Goal: Check status

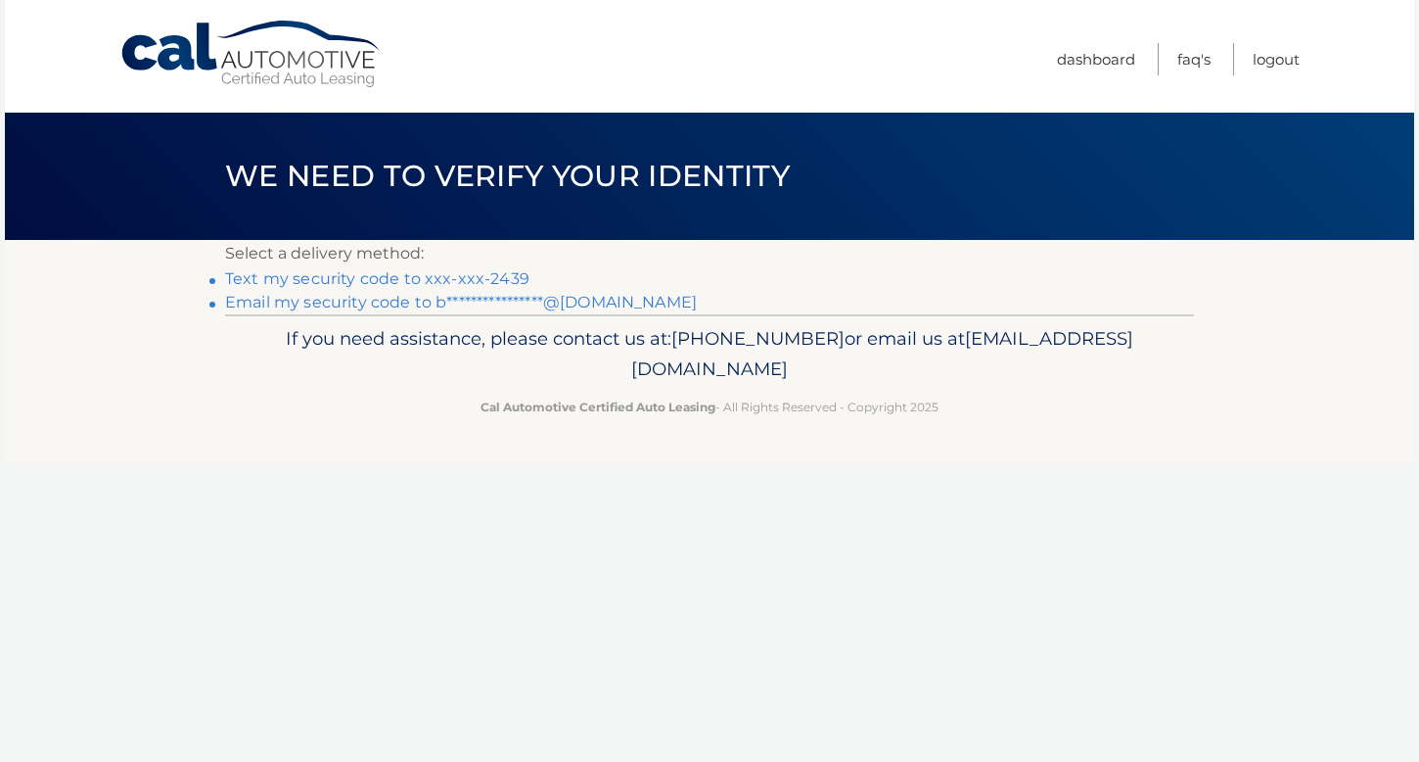
click at [421, 275] on link "Text my security code to xxx-xxx-2439" at bounding box center [377, 278] width 304 height 19
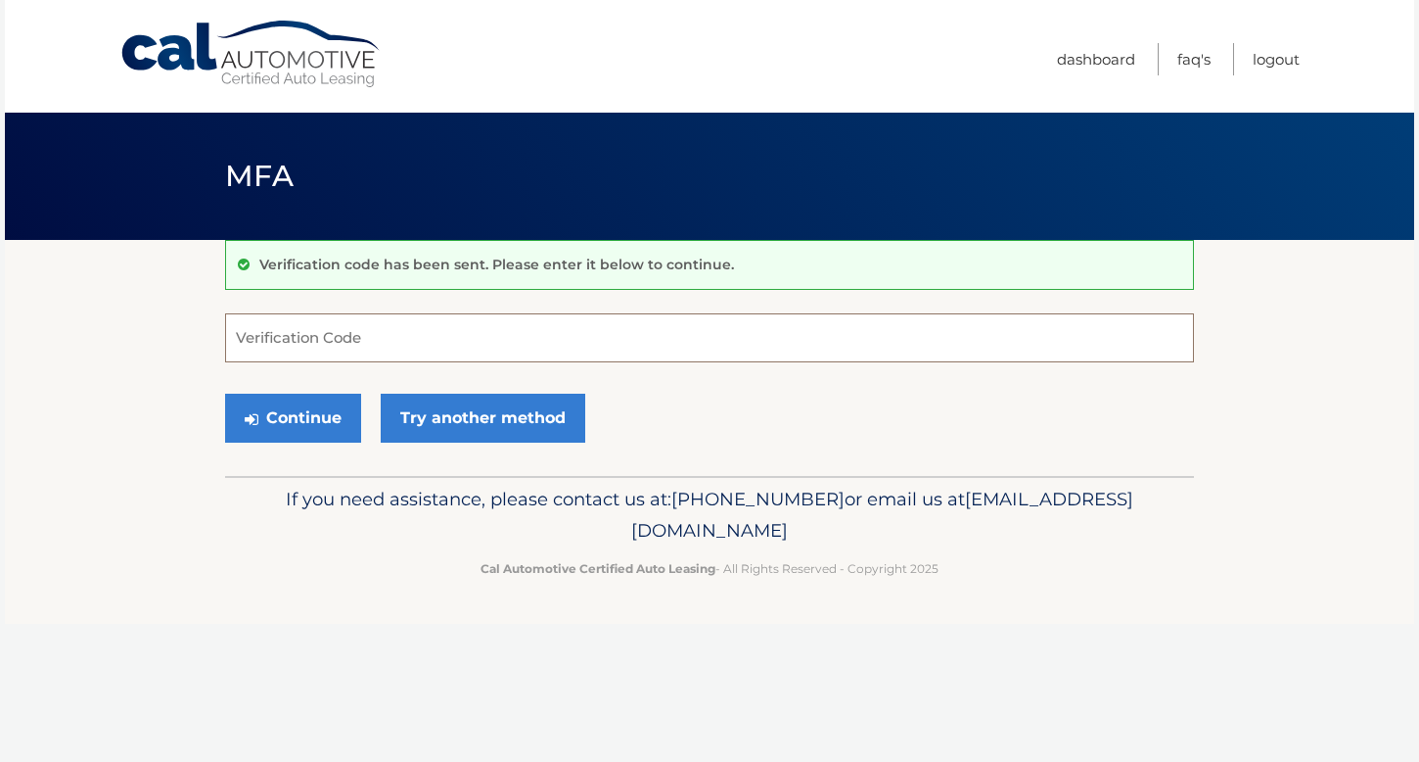
click at [345, 342] on input "Verification Code" at bounding box center [709, 337] width 969 height 49
type input "555655"
click at [311, 411] on button "Continue" at bounding box center [293, 418] width 136 height 49
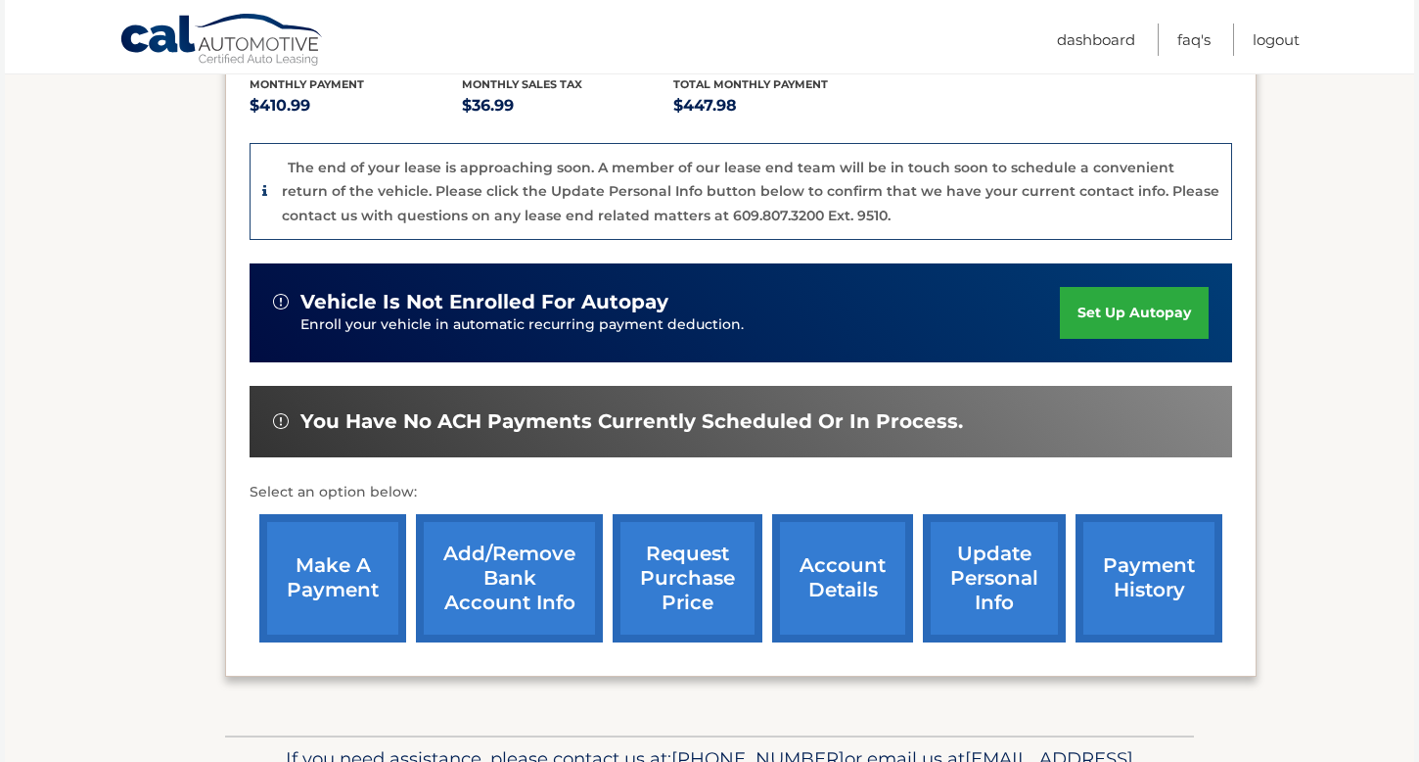
scroll to position [484, 0]
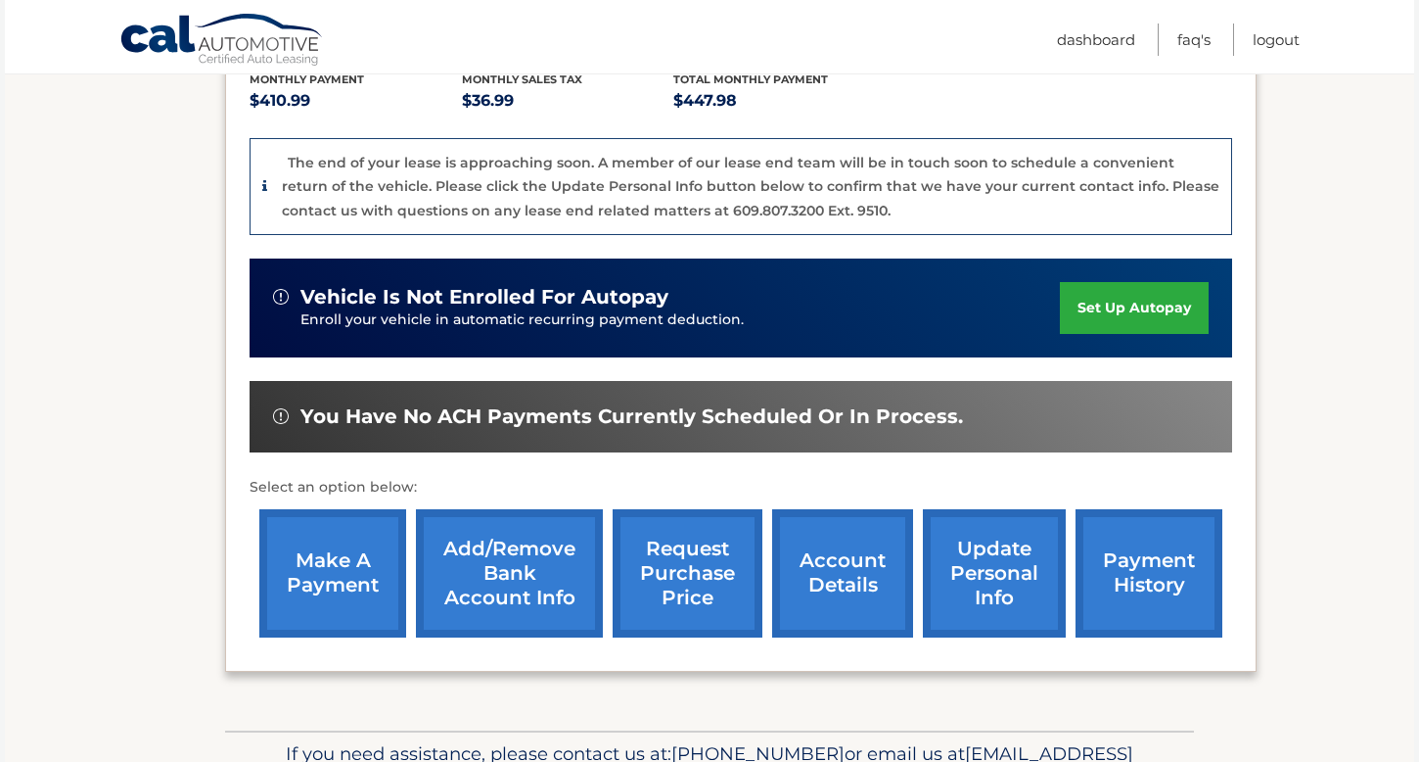
click at [1169, 528] on link "payment history" at bounding box center [1149, 573] width 147 height 128
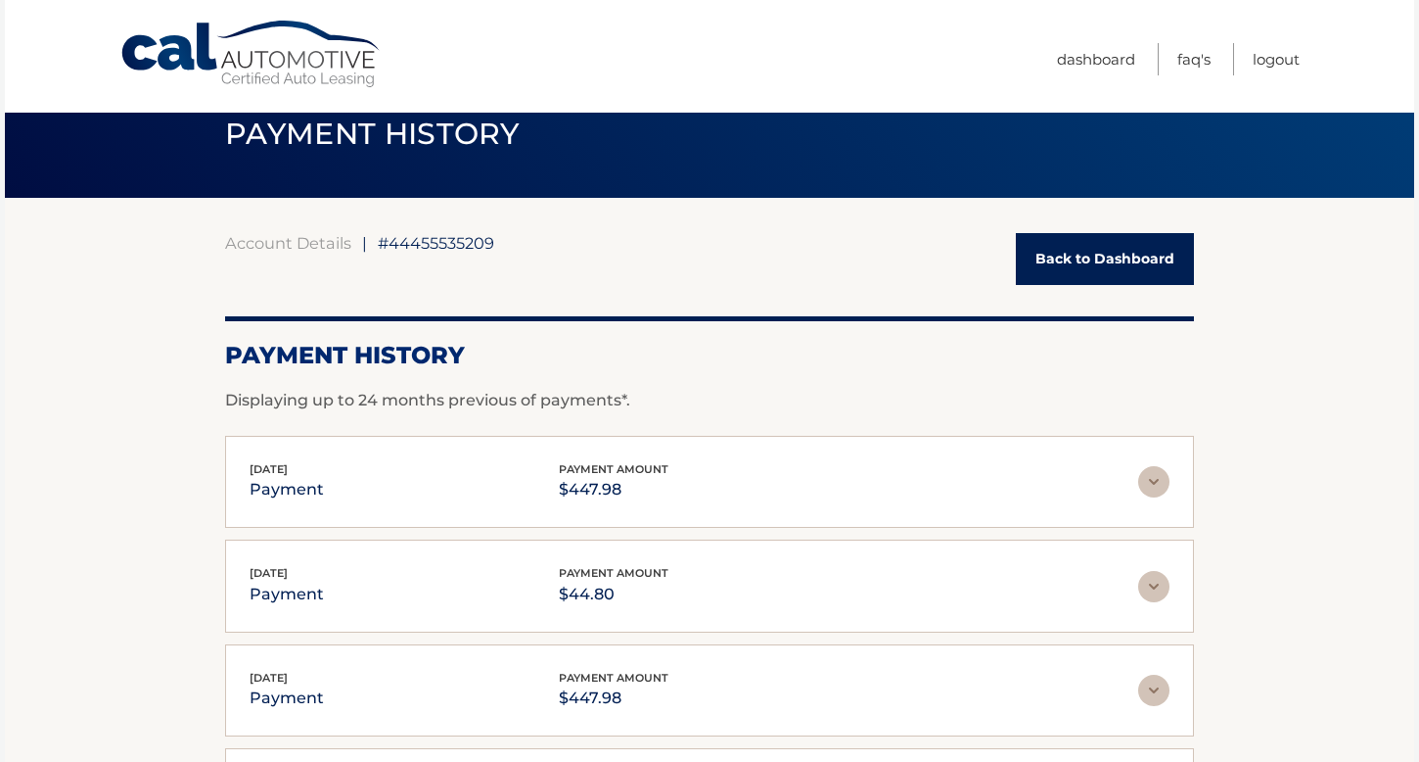
scroll to position [45, 0]
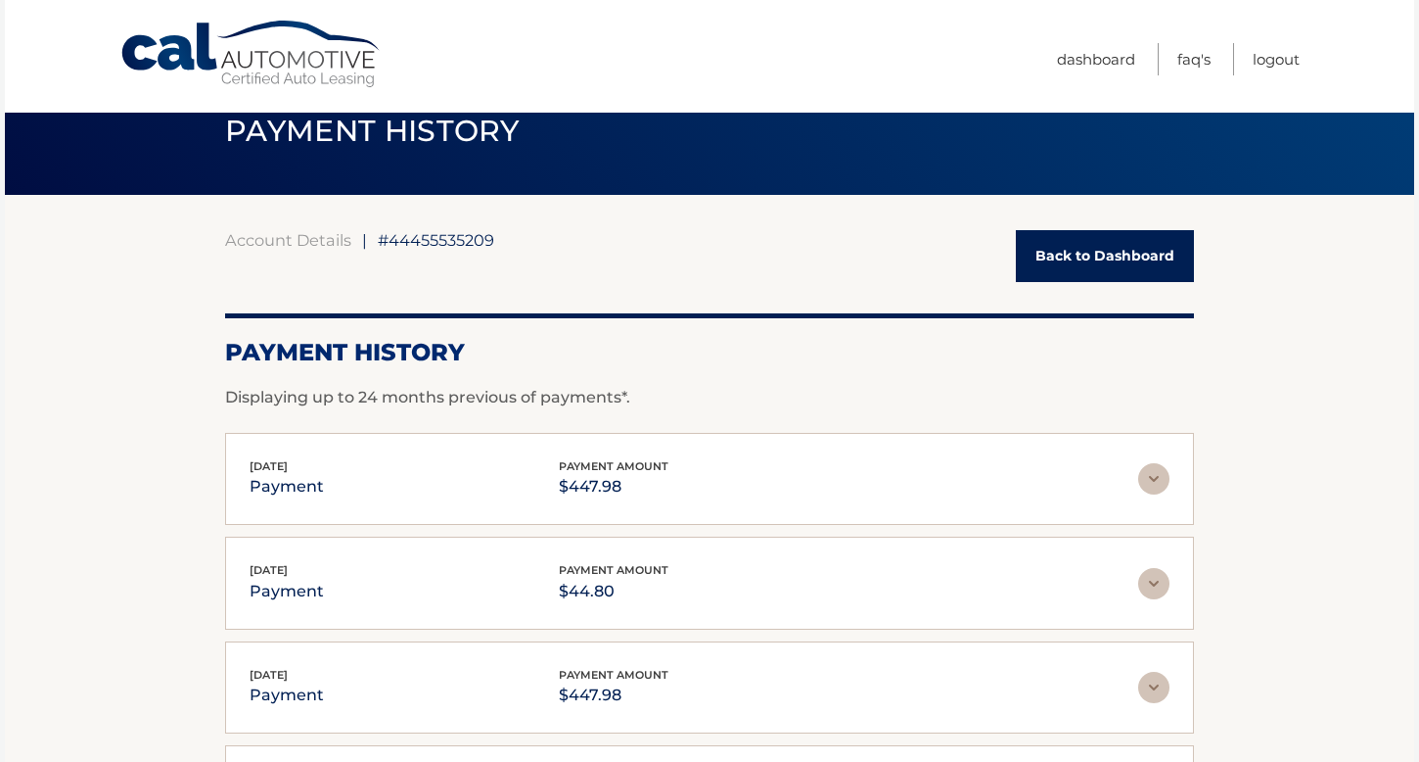
click at [1151, 484] on img at bounding box center [1153, 478] width 31 height 31
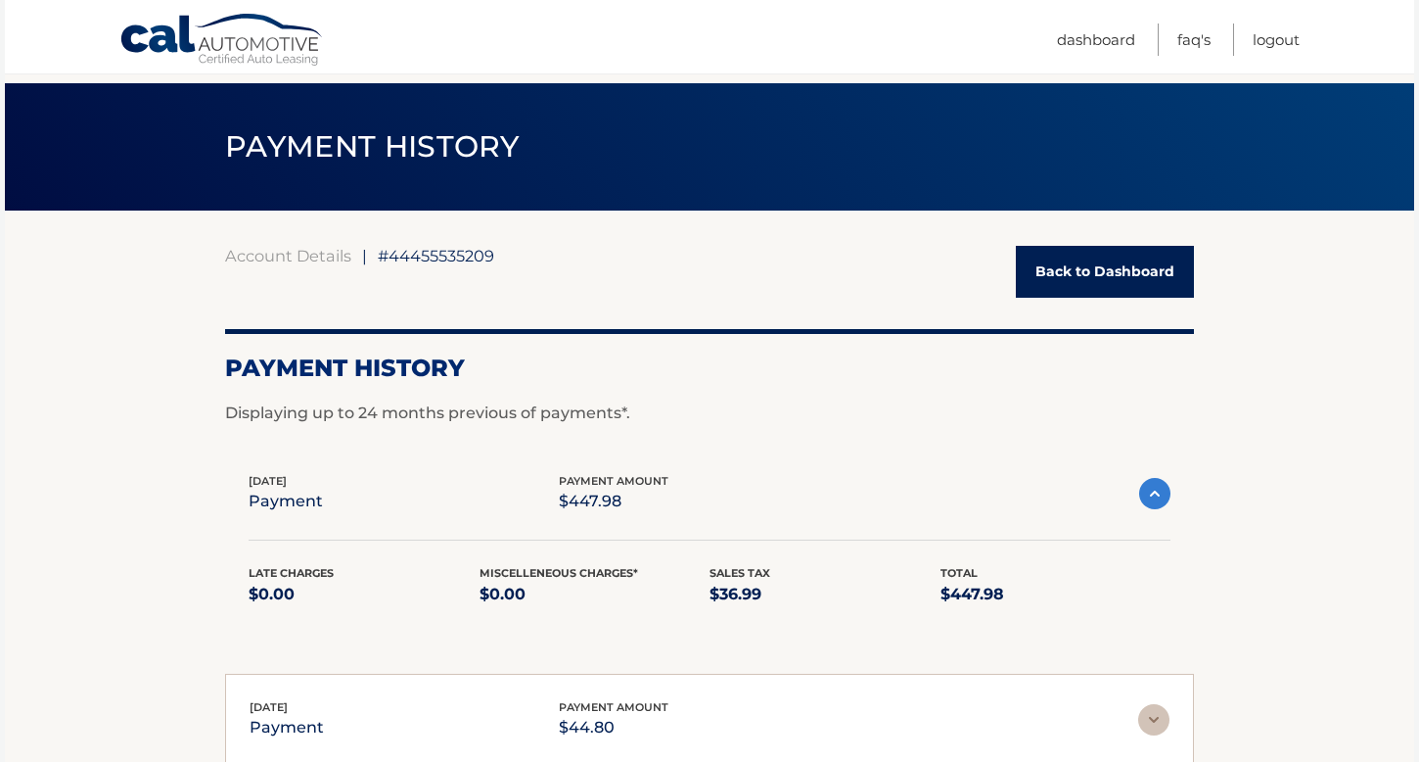
scroll to position [0, 0]
